Goal: Task Accomplishment & Management: Manage account settings

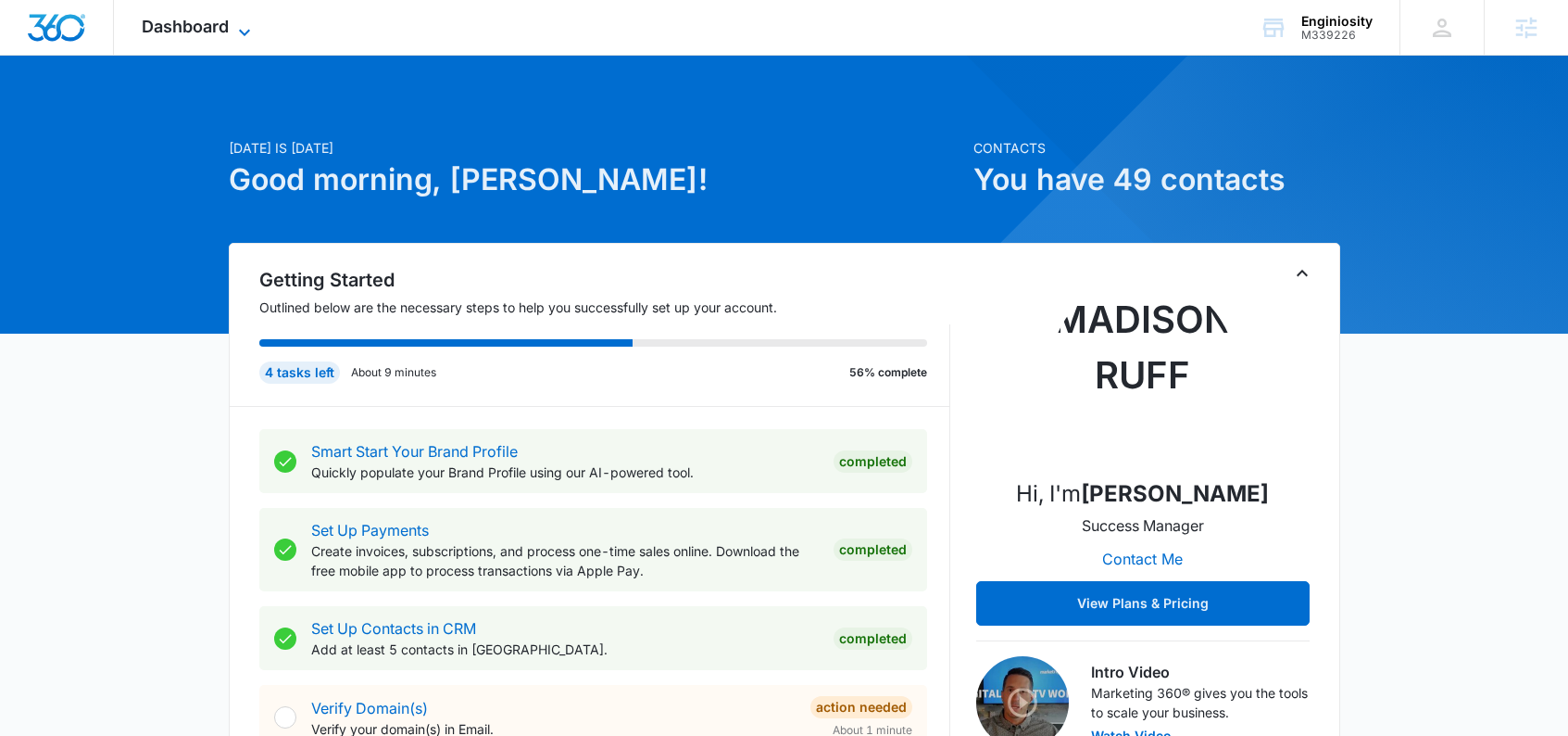
click at [164, 34] on span "Dashboard" at bounding box center [186, 27] width 87 height 20
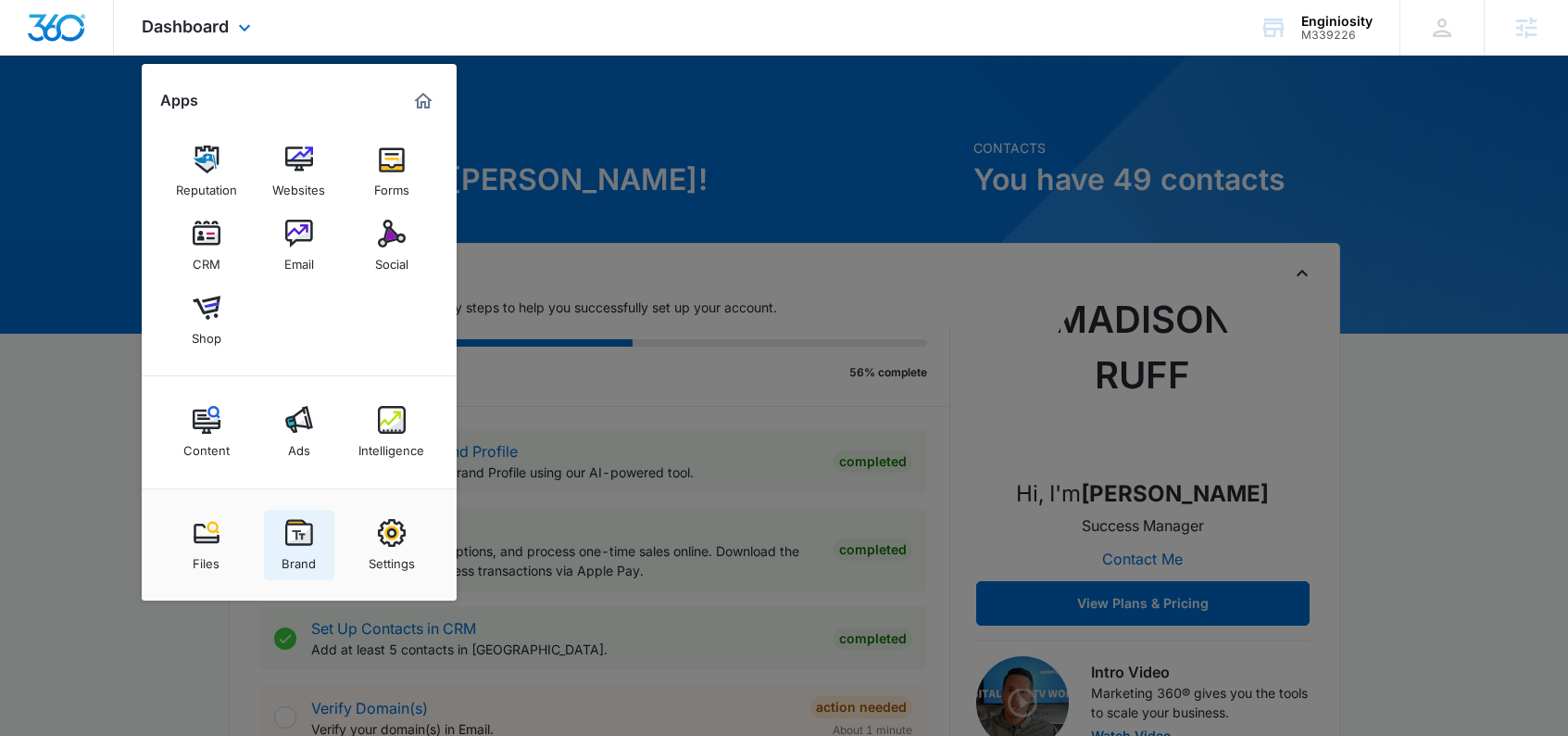
click at [306, 542] on img at bounding box center [299, 532] width 28 height 28
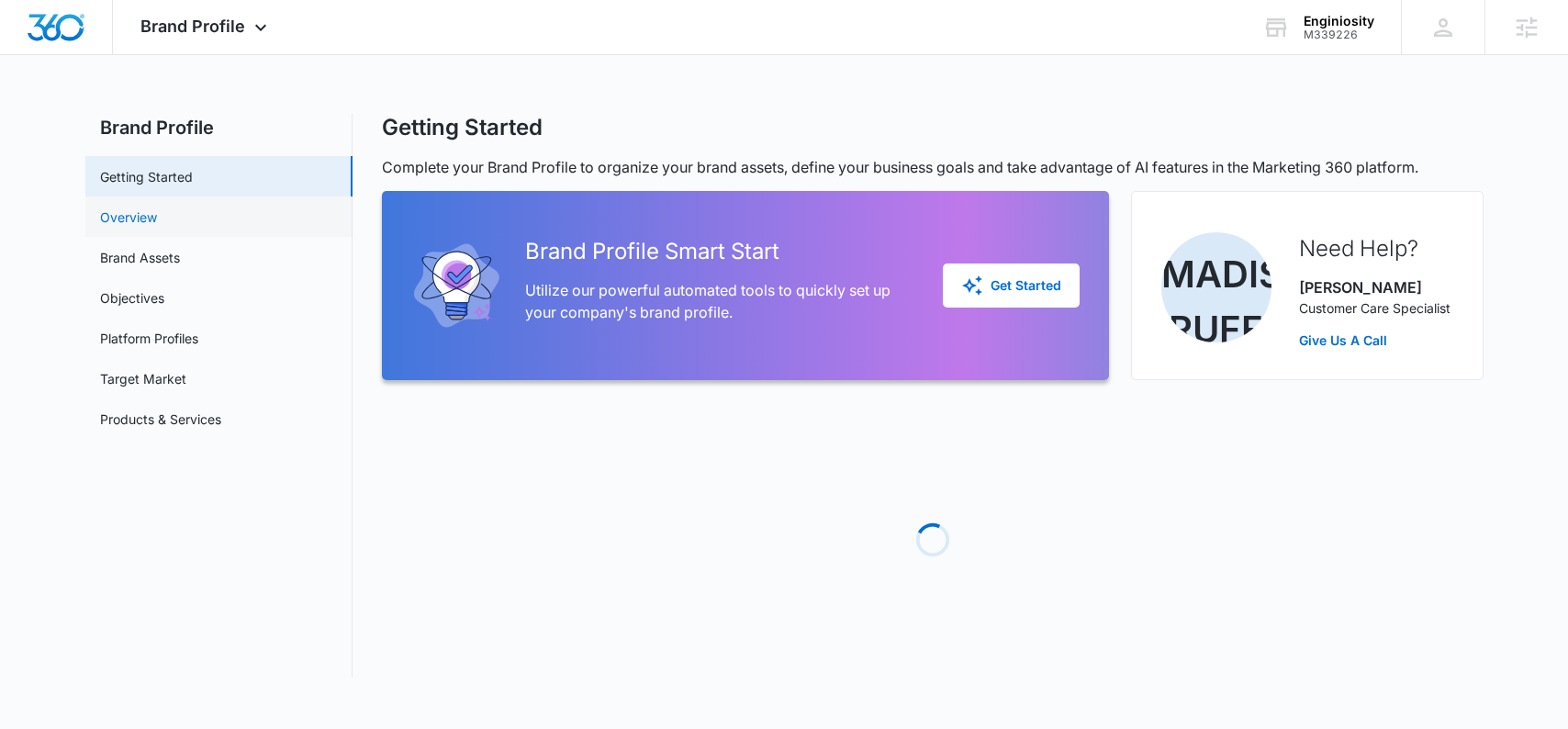
click at [144, 219] on link "Overview" at bounding box center [128, 217] width 57 height 20
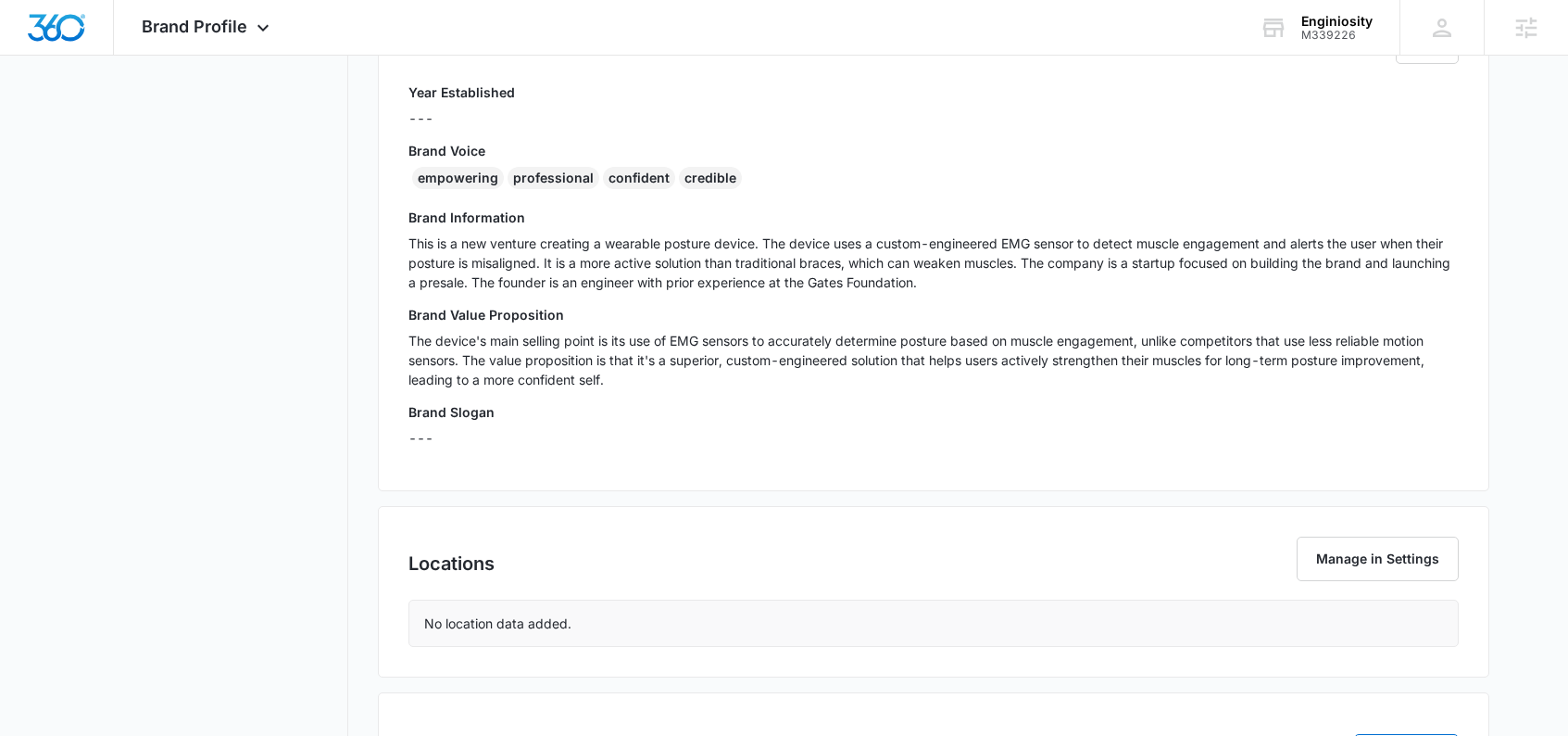
scroll to position [396, 0]
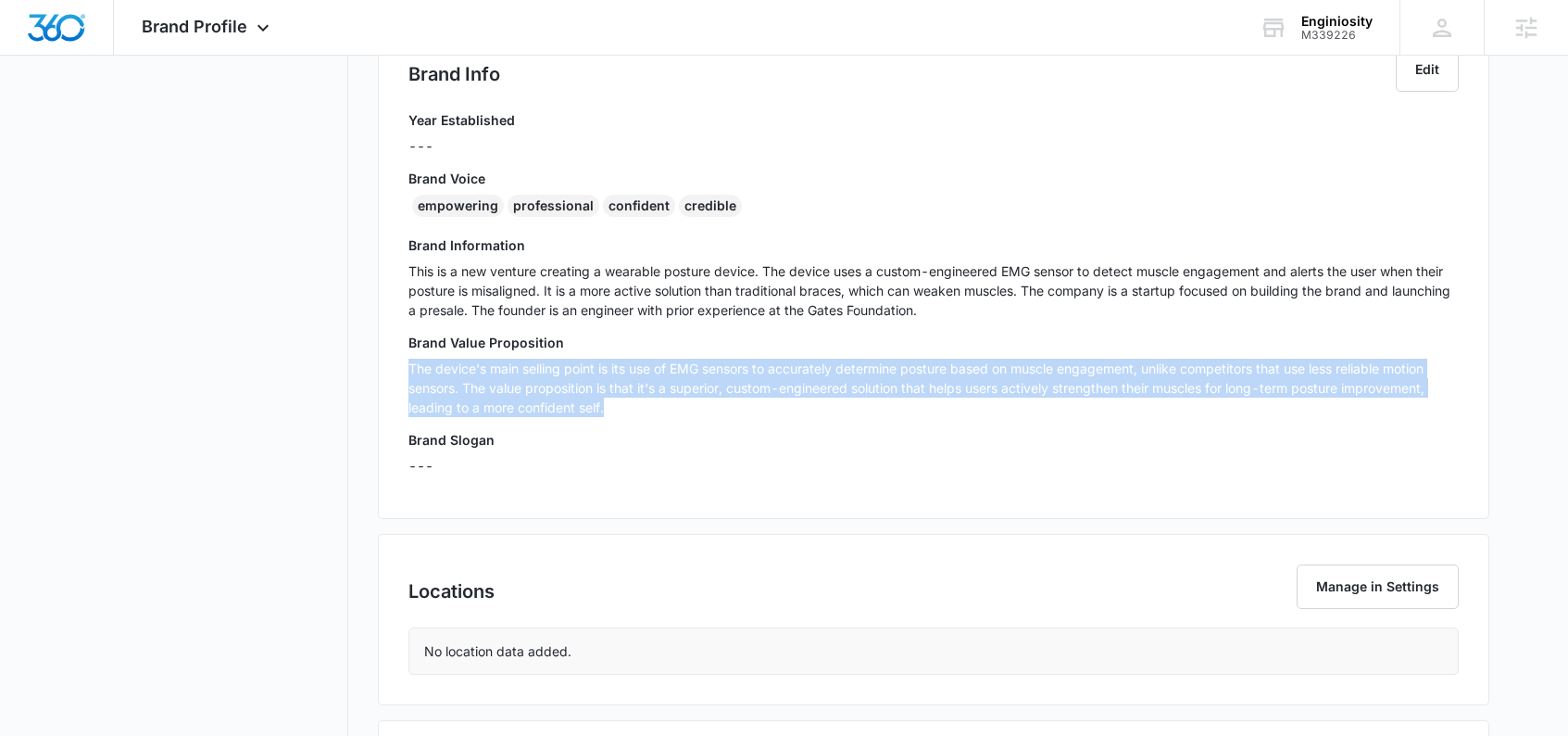
drag, startPoint x: 617, startPoint y: 412, endPoint x: 379, endPoint y: 359, distance: 243.8
click at [379, 359] on div "Brand Info Edit Year Established --- Brand Voice empowering professional confid…" at bounding box center [934, 268] width 1112 height 502
copy p "The device's main selling point is its use of EMG sensors to accurately determi…"
click at [903, 417] on div "Brand Value Proposition The device's main selling point is its use of EMG senso…" at bounding box center [934, 381] width 1051 height 97
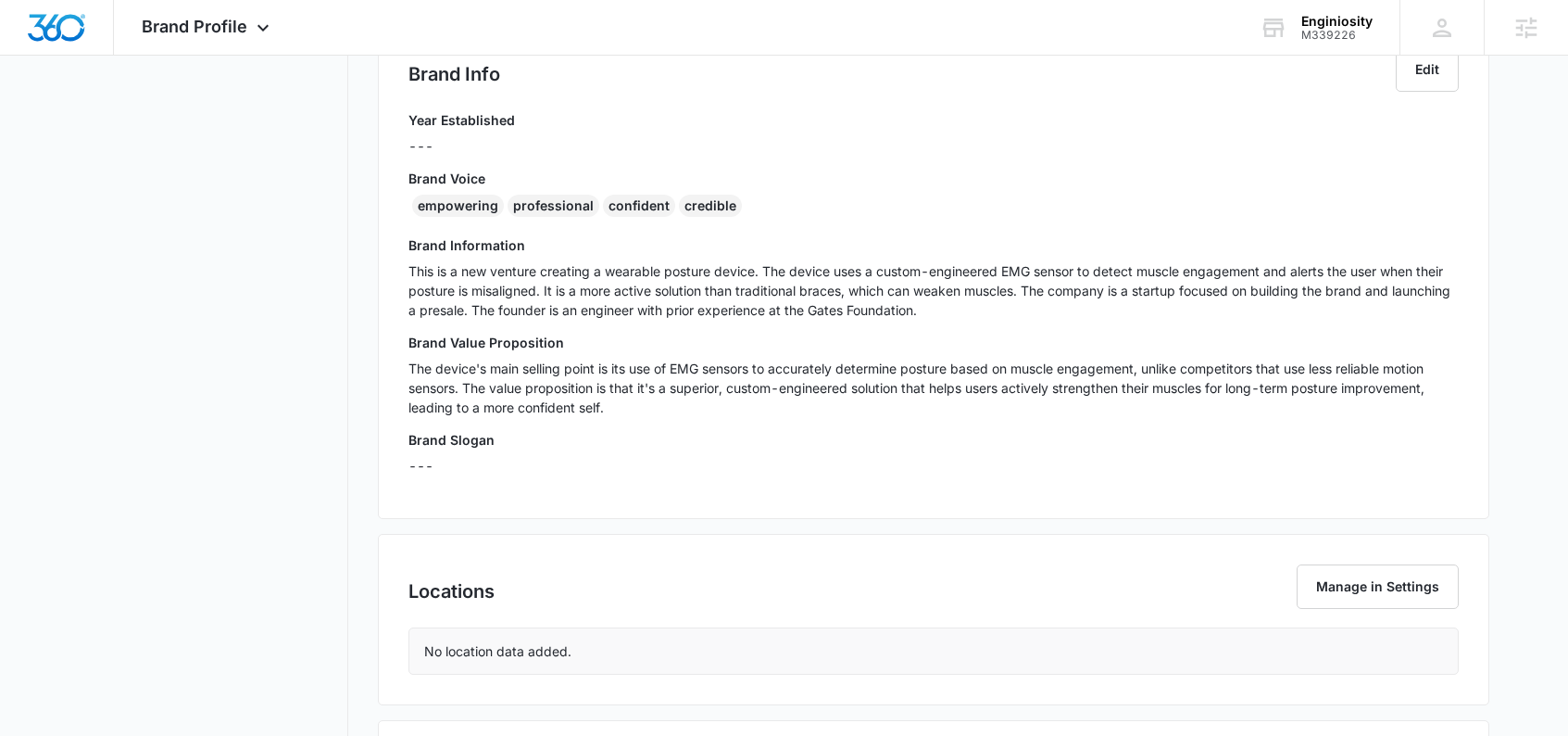
click at [961, 303] on p "This is a new venture creating a wearable posture device. The device uses a cus…" at bounding box center [934, 290] width 1051 height 58
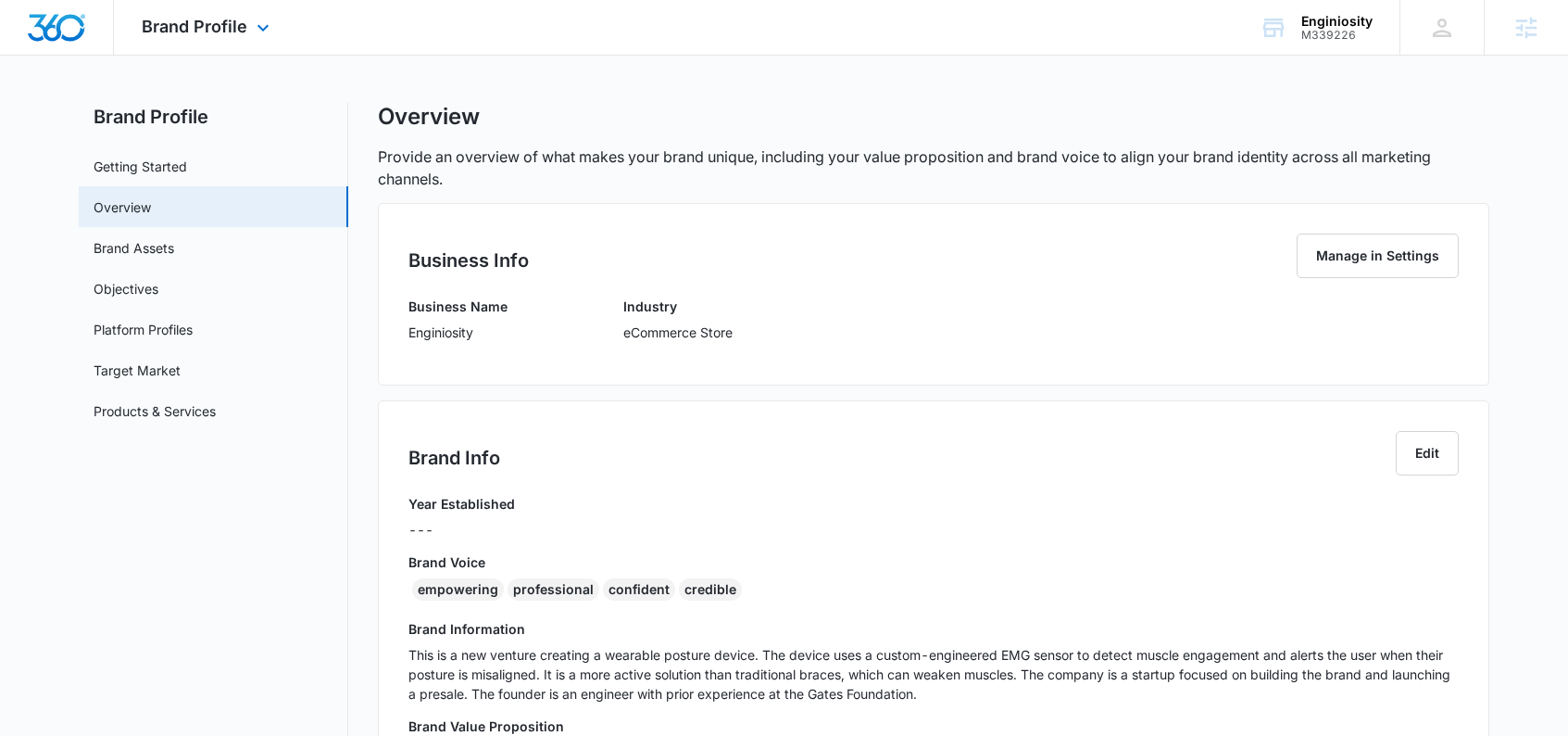
scroll to position [0, 0]
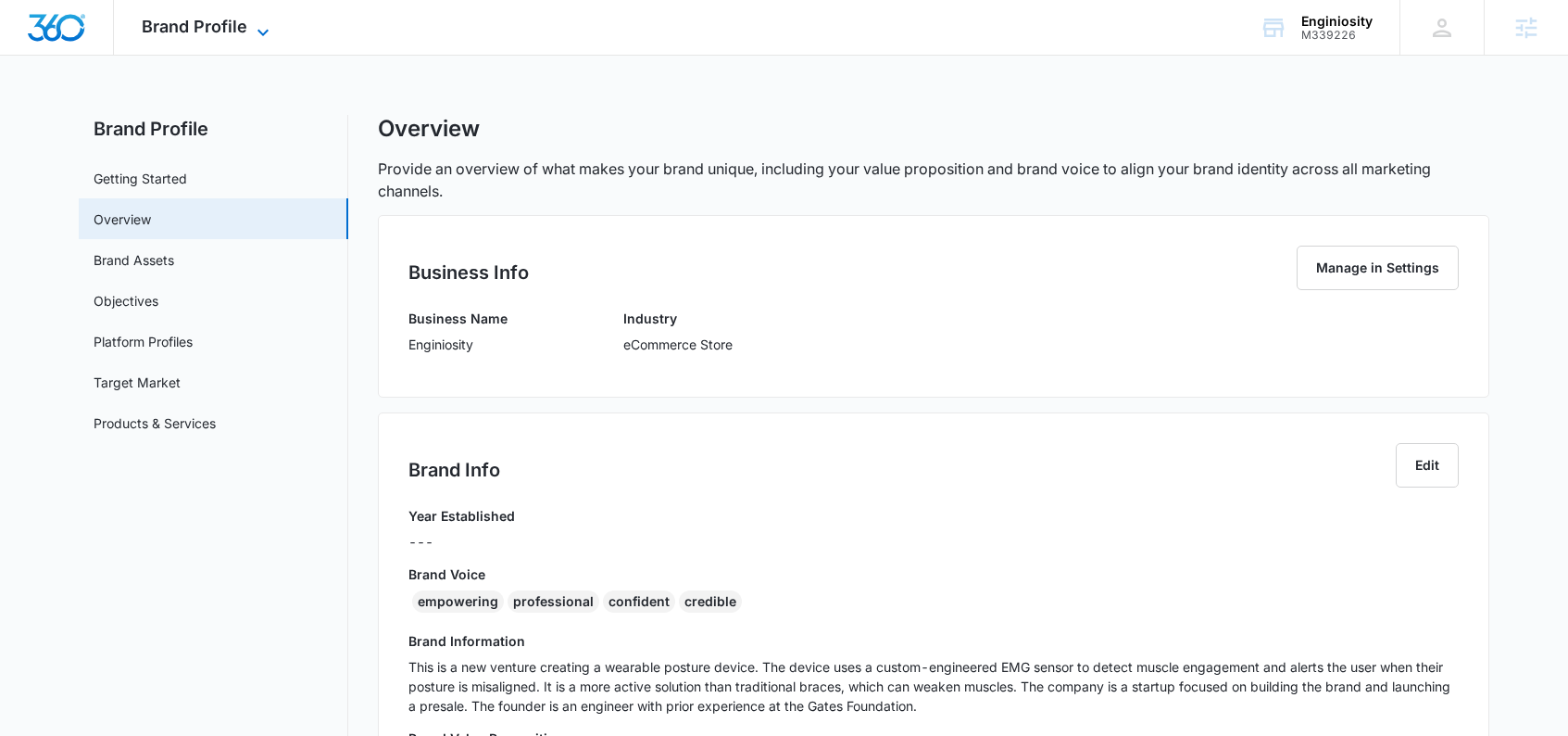
click at [186, 26] on span "Brand Profile" at bounding box center [195, 27] width 106 height 20
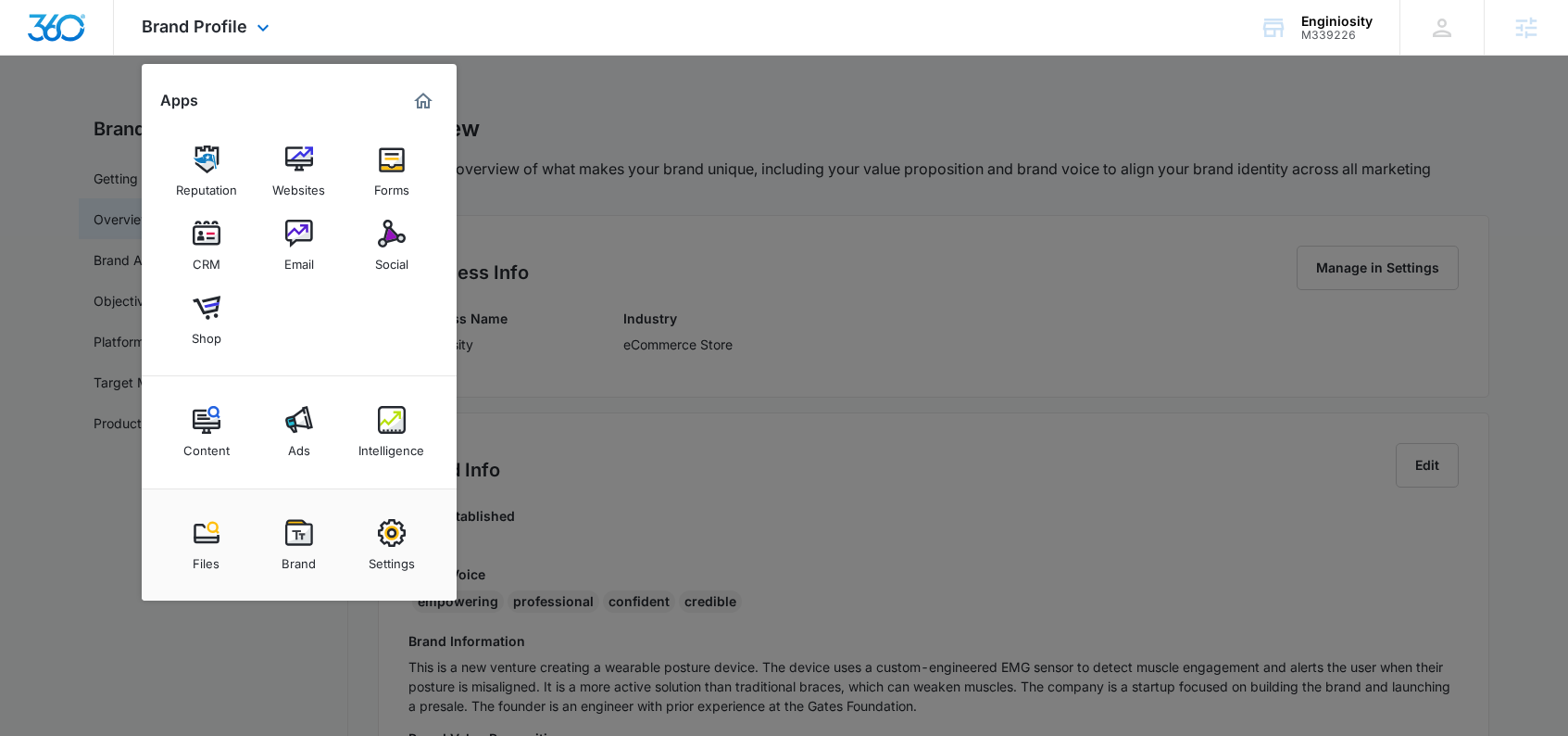
click at [57, 28] on img "Dashboard" at bounding box center [56, 28] width 59 height 28
